Goal: Obtain resource: Download file/media

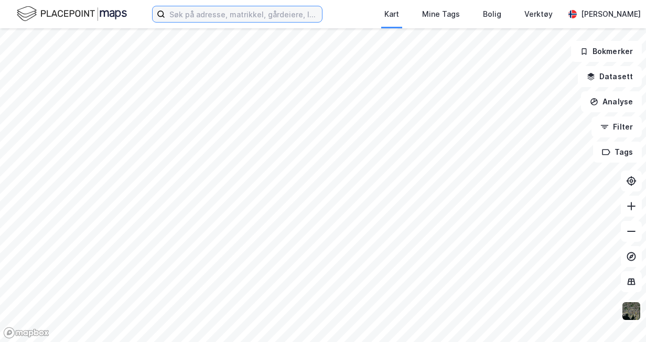
click at [285, 14] on input at bounding box center [243, 14] width 157 height 16
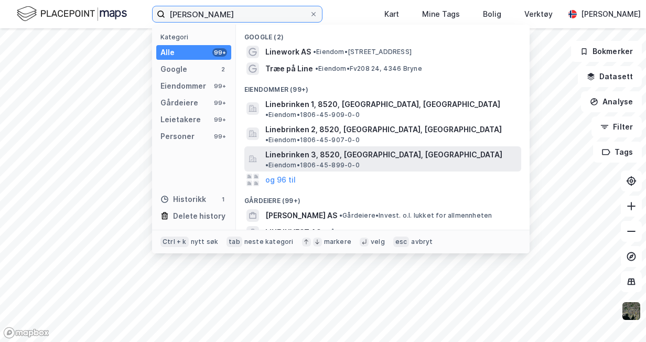
type input "line brauten"
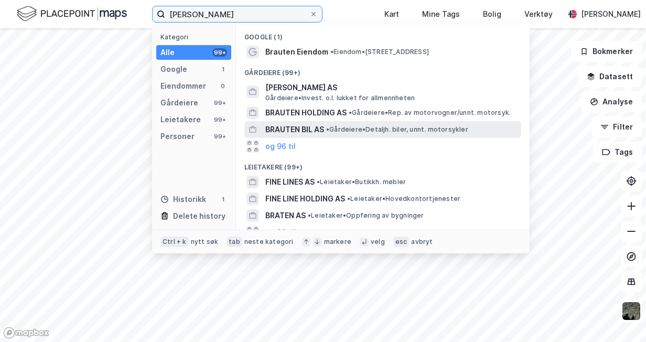
scroll to position [52, 0]
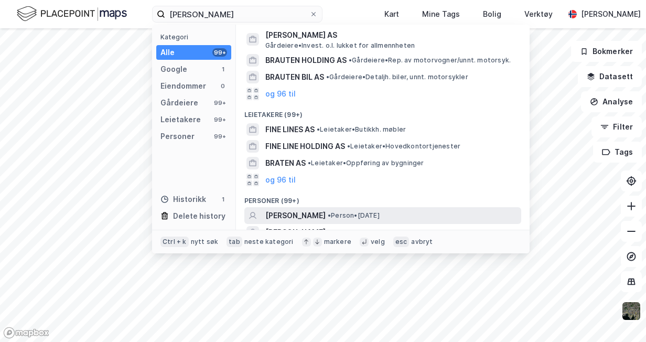
click at [300, 213] on span "LINE BRAUTEN" at bounding box center [295, 215] width 60 height 13
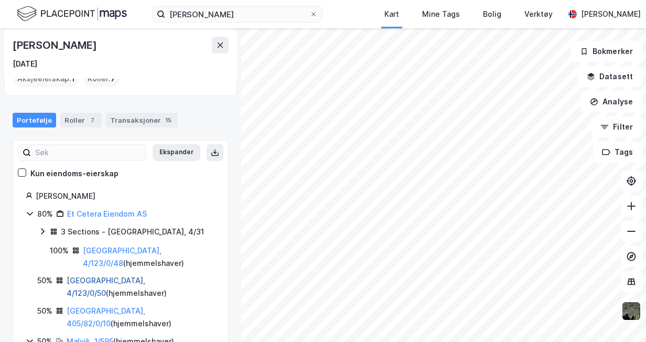
scroll to position [52, 0]
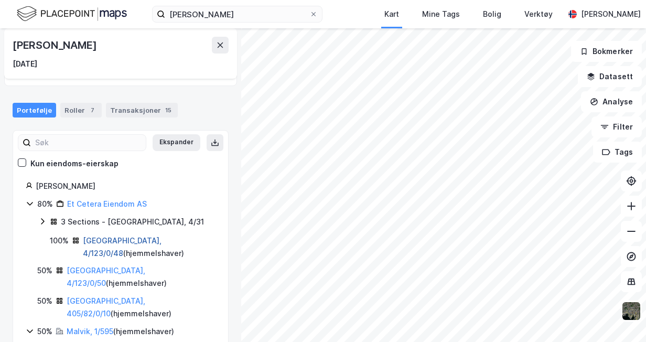
click at [152, 240] on link "Trondheim, 4/123/0/48" at bounding box center [122, 246] width 79 height 21
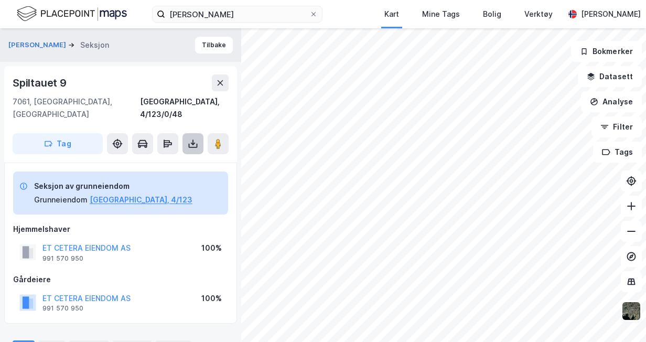
click at [192, 138] on icon at bounding box center [193, 143] width 10 height 10
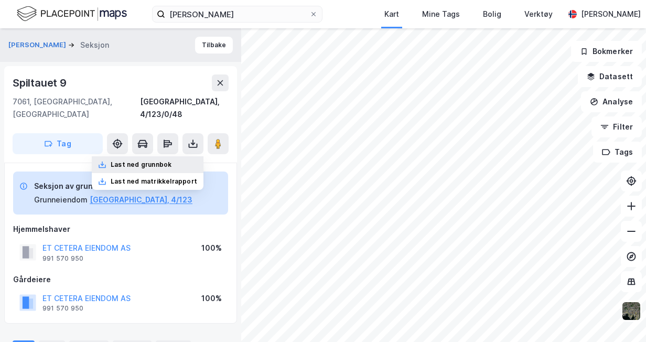
click at [171, 160] on div "Last ned grunnbok" at bounding box center [141, 164] width 61 height 8
